Goal: Task Accomplishment & Management: Manage account settings

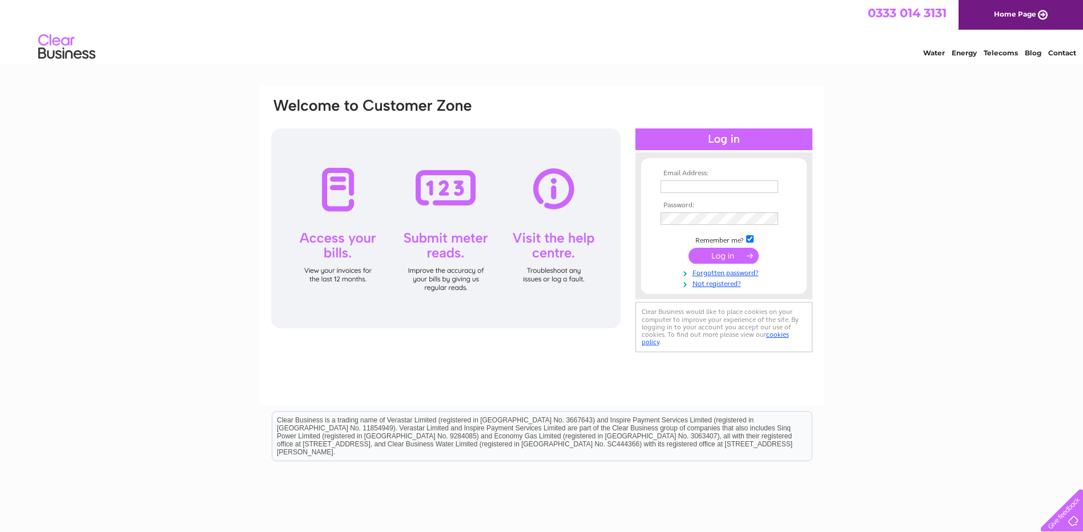
type input "[PERSON_NAME][EMAIL_ADDRESS][DOMAIN_NAME]"
click at [721, 257] on input "submit" at bounding box center [723, 256] width 70 height 16
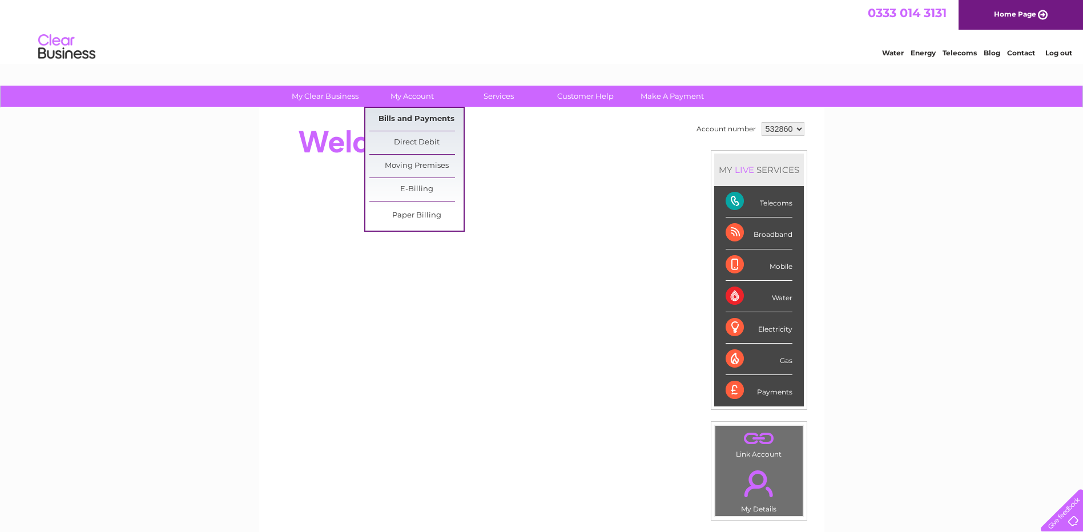
click at [417, 120] on link "Bills and Payments" at bounding box center [416, 119] width 94 height 23
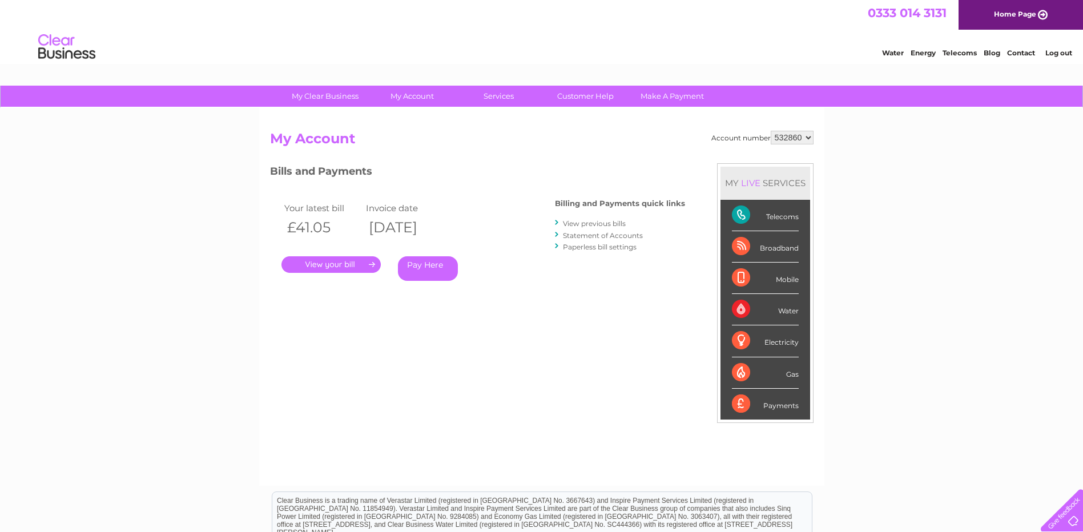
click at [331, 264] on link "." at bounding box center [330, 264] width 99 height 17
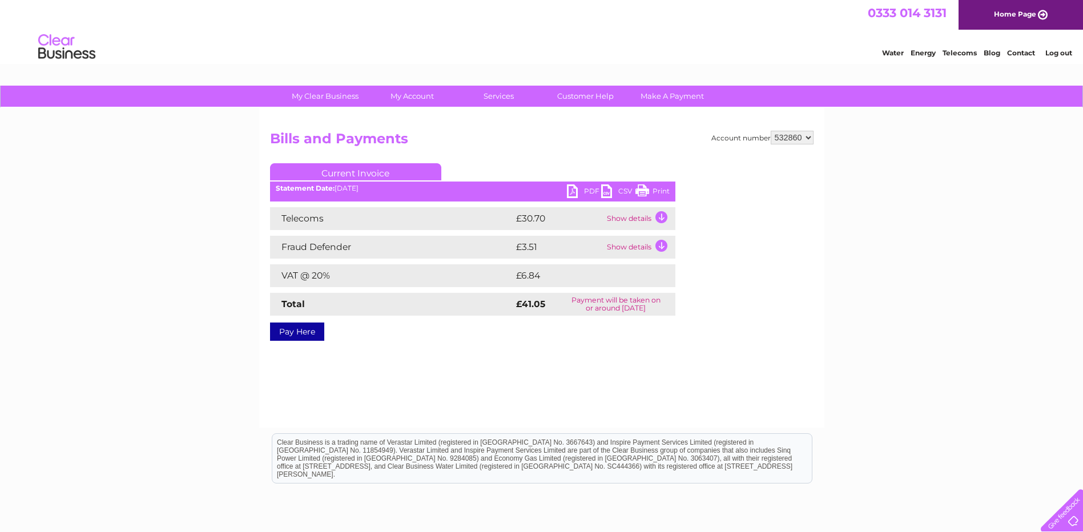
click at [659, 191] on link "Print" at bounding box center [652, 192] width 34 height 17
click at [591, 188] on link "PDF" at bounding box center [584, 192] width 34 height 17
